Goal: Entertainment & Leisure: Consume media (video, audio)

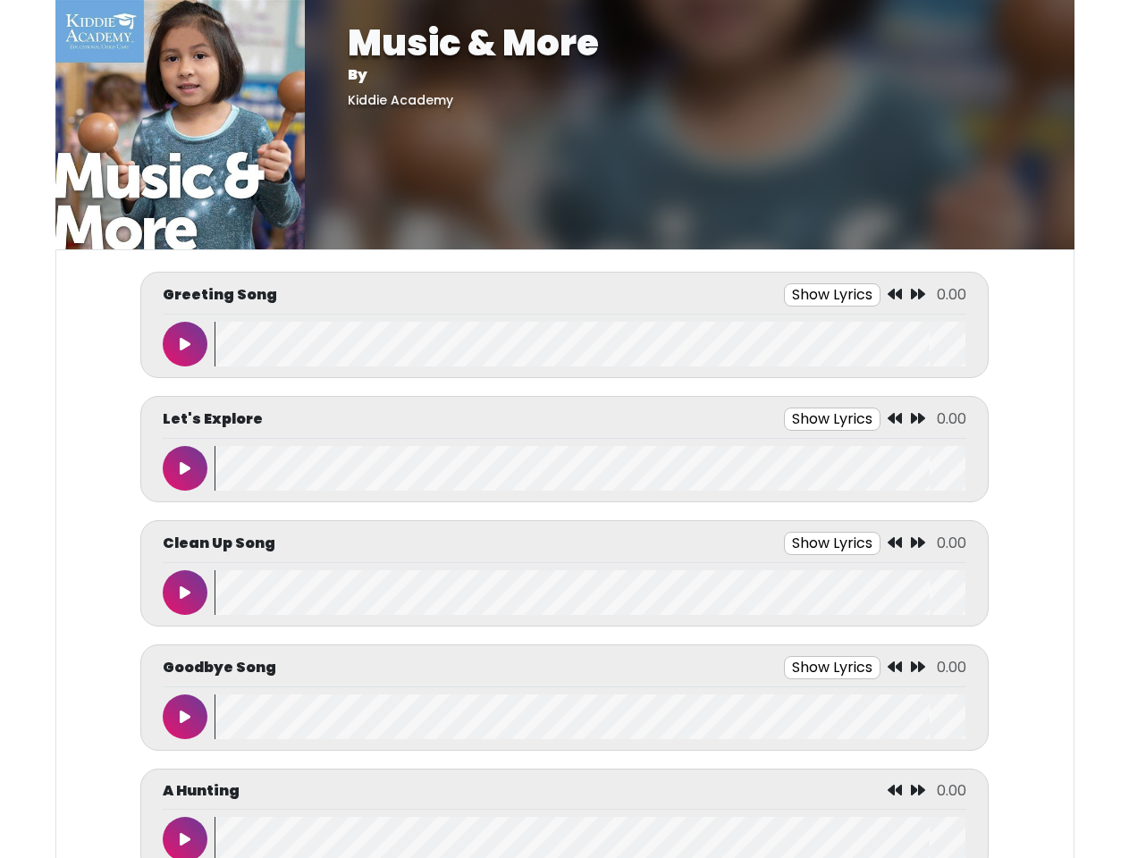
click at [832, 295] on button "Show Lyrics" at bounding box center [832, 294] width 97 height 23
click at [895, 295] on icon at bounding box center [894, 294] width 14 height 14
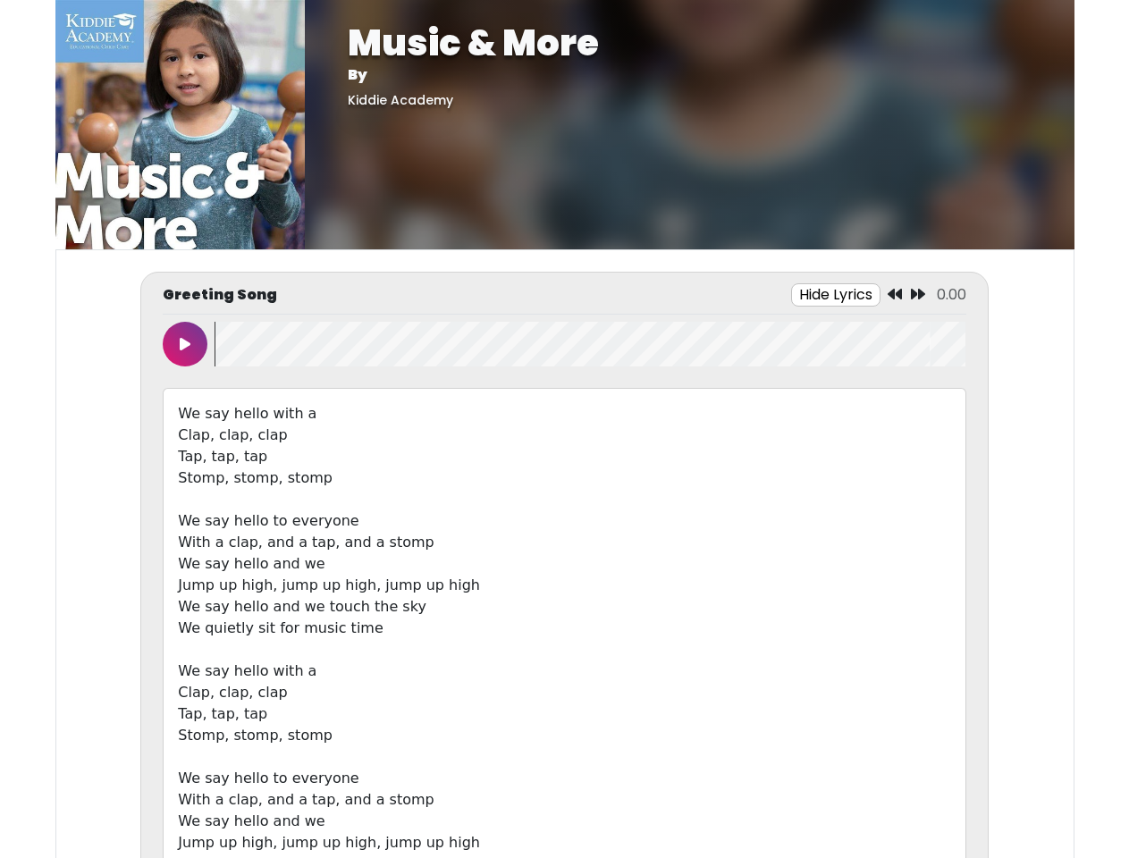
click at [918, 295] on icon at bounding box center [918, 294] width 14 height 14
click at [185, 344] on icon at bounding box center [185, 344] width 11 height 14
click at [590, 344] on wave at bounding box center [589, 344] width 751 height 45
click at [832, 419] on div "We say hello with a Clap, clap, clap Tap, tap, tap Stomp, stomp, stomp We say h…" at bounding box center [564, 650] width 802 height 524
click at [895, 419] on div "We say hello with a Clap, clap, clap Tap, tap, tap Stomp, stomp, stomp We say h…" at bounding box center [564, 650] width 802 height 524
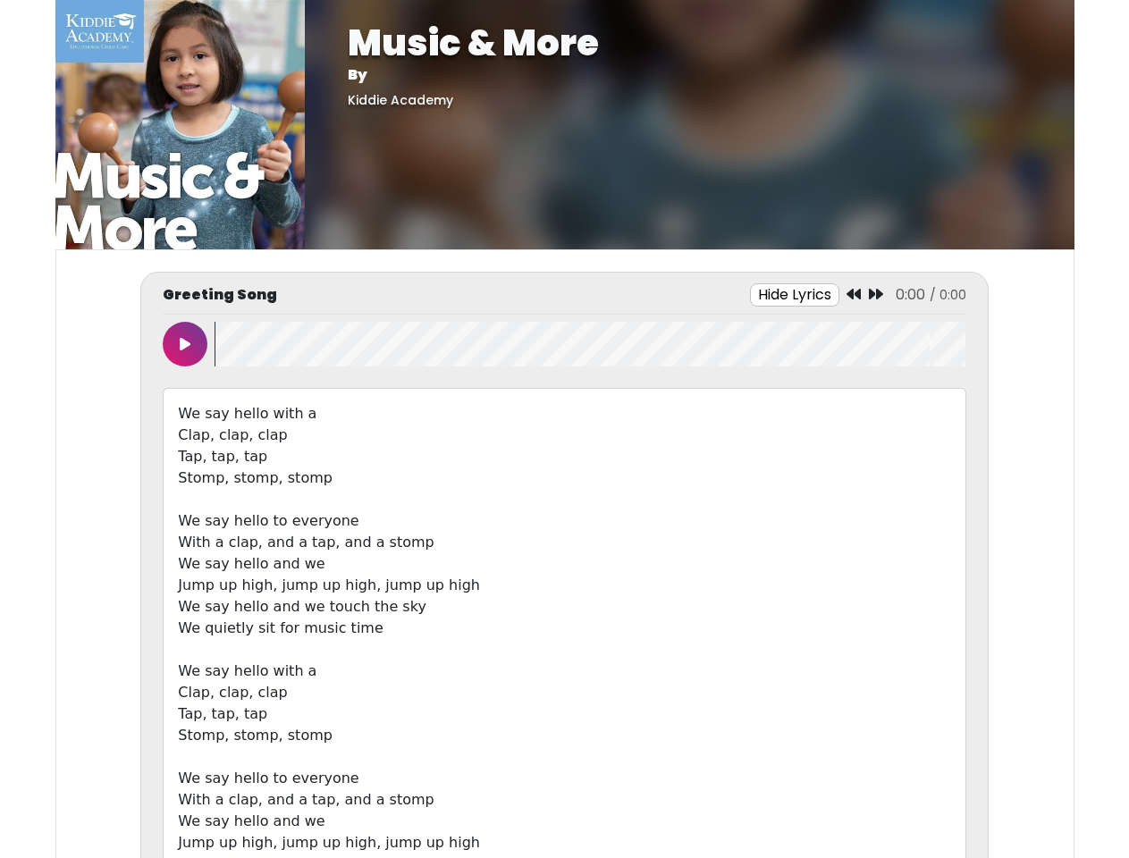
click at [918, 419] on div "We say hello with a Clap, clap, clap Tap, tap, tap Stomp, stomp, stomp We say h…" at bounding box center [564, 650] width 802 height 524
click at [185, 468] on div "We say hello with a Clap, clap, clap Tap, tap, tap Stomp, stomp, stomp We say h…" at bounding box center [564, 650] width 802 height 524
click at [590, 468] on div "We say hello with a Clap, clap, clap Tap, tap, tap Stomp, stomp, stomp We say h…" at bounding box center [564, 650] width 802 height 524
